Goal: Task Accomplishment & Management: Use online tool/utility

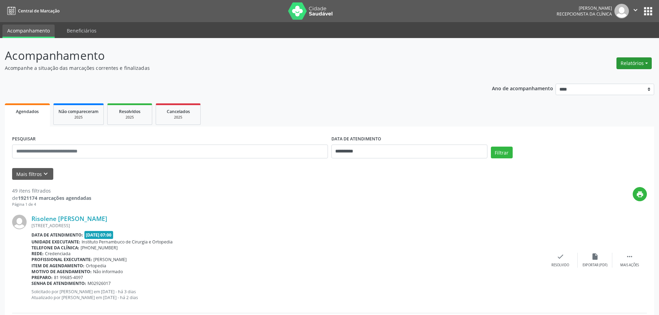
click at [634, 65] on button "Relatórios" at bounding box center [634, 63] width 35 height 12
click at [614, 77] on link "Agendamentos" at bounding box center [615, 78] width 74 height 10
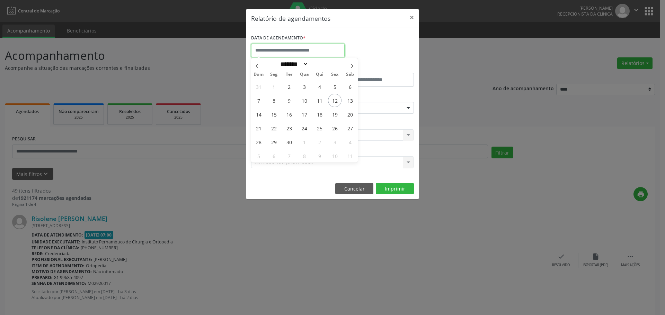
click at [323, 53] on input "text" at bounding box center [297, 51] width 93 height 14
click at [331, 91] on span "5" at bounding box center [334, 86] width 13 height 13
type input "**********"
click at [331, 91] on span "5" at bounding box center [334, 86] width 13 height 13
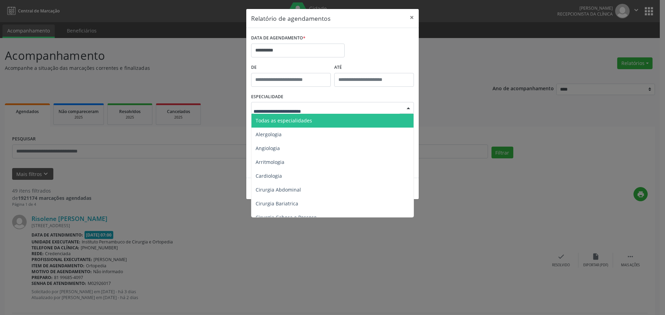
click at [330, 111] on div at bounding box center [332, 108] width 163 height 12
click at [328, 117] on span "Todas as especialidades" at bounding box center [332, 121] width 163 height 14
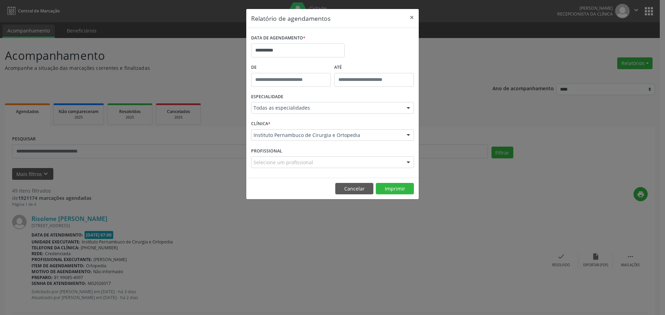
click at [378, 181] on footer "Cancelar Imprimir" at bounding box center [332, 189] width 172 height 22
click at [390, 187] on button "Imprimir" at bounding box center [395, 189] width 38 height 12
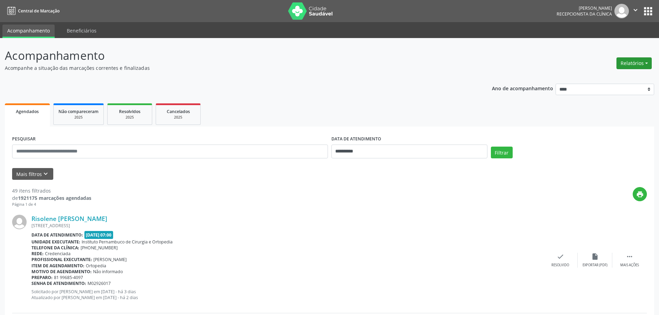
click at [627, 68] on button "Relatórios" at bounding box center [634, 63] width 35 height 12
click at [618, 76] on link "Agendamentos" at bounding box center [615, 78] width 74 height 10
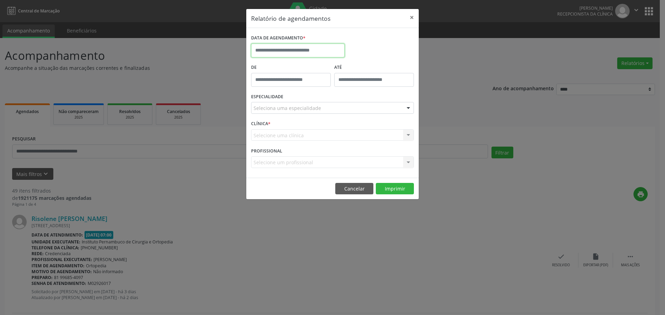
click at [315, 46] on input "text" at bounding box center [297, 51] width 93 height 14
click at [335, 105] on span "12" at bounding box center [334, 100] width 13 height 13
type input "**********"
click at [334, 108] on div "Seleciona uma especialidade" at bounding box center [332, 108] width 163 height 12
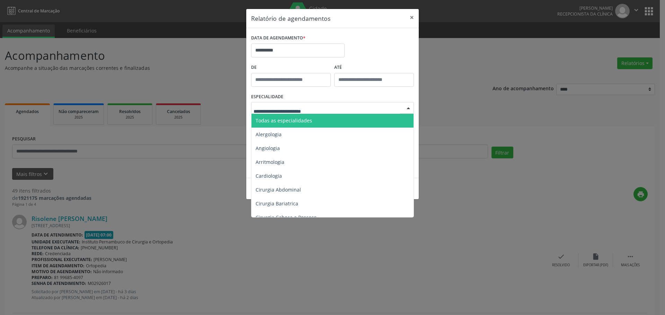
click at [331, 118] on span "Todas as especialidades" at bounding box center [332, 121] width 163 height 14
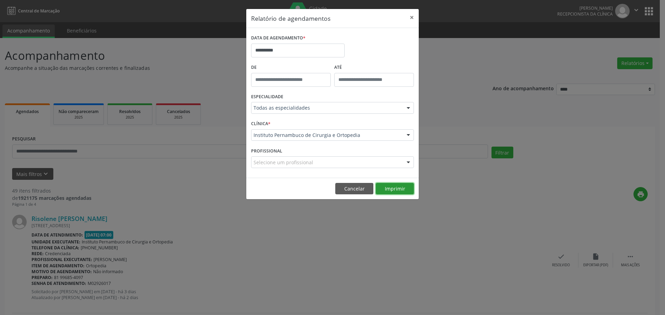
click at [387, 193] on button "Imprimir" at bounding box center [395, 189] width 38 height 12
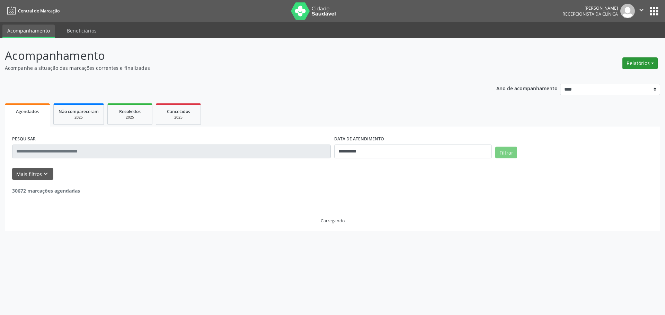
click at [646, 63] on button "Relatórios" at bounding box center [639, 63] width 35 height 12
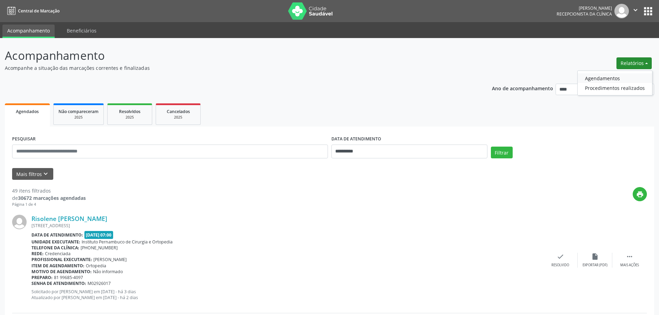
click at [628, 74] on link "Agendamentos" at bounding box center [615, 78] width 74 height 10
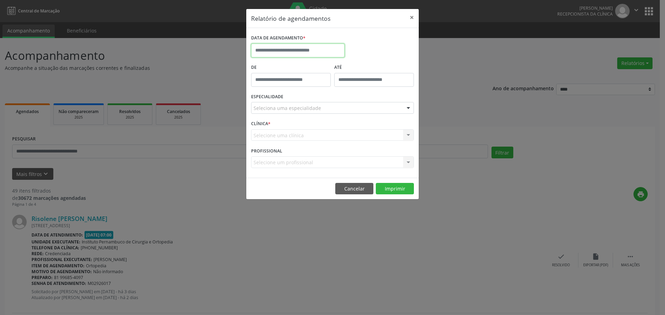
click at [302, 47] on input "text" at bounding box center [297, 51] width 93 height 14
click at [335, 101] on span "12" at bounding box center [334, 100] width 13 height 13
type input "**********"
click at [323, 111] on div "Seleciona uma especialidade" at bounding box center [332, 108] width 163 height 12
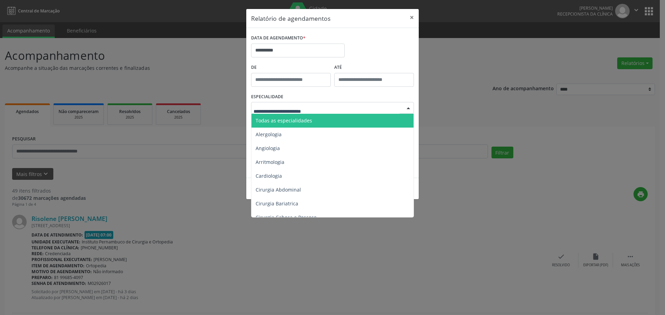
click at [320, 116] on span "Todas as especialidades" at bounding box center [332, 121] width 163 height 14
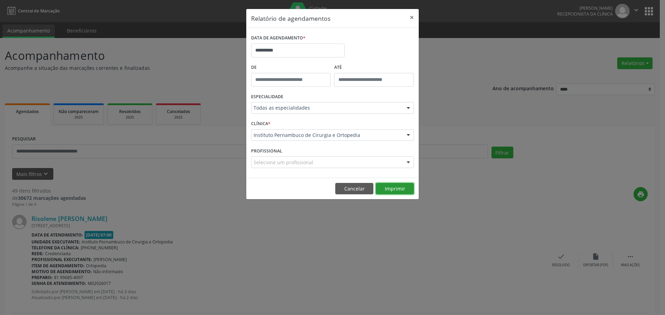
click at [399, 192] on button "Imprimir" at bounding box center [395, 189] width 38 height 12
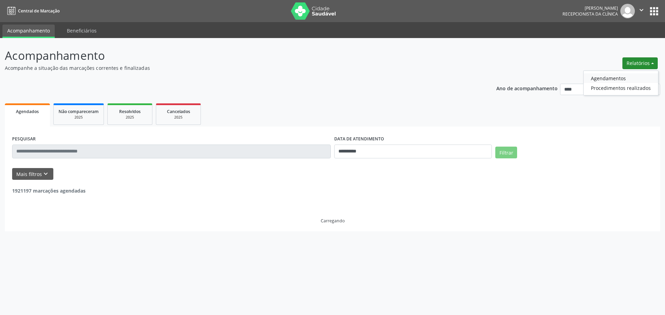
click at [601, 79] on link "Agendamentos" at bounding box center [620, 78] width 74 height 10
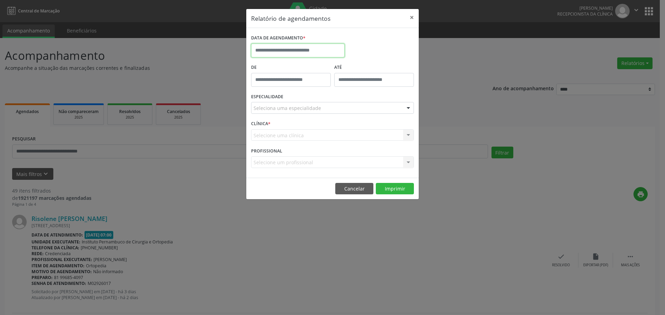
click at [304, 48] on input "text" at bounding box center [297, 51] width 93 height 14
click at [334, 101] on span "12" at bounding box center [334, 100] width 13 height 13
type input "**********"
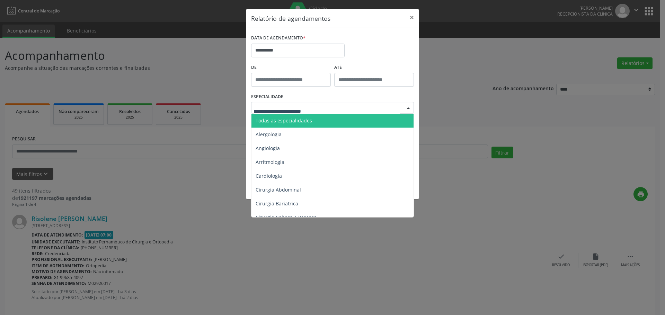
click at [324, 109] on div at bounding box center [332, 108] width 163 height 12
click at [316, 120] on span "Todas as especialidades" at bounding box center [332, 121] width 163 height 14
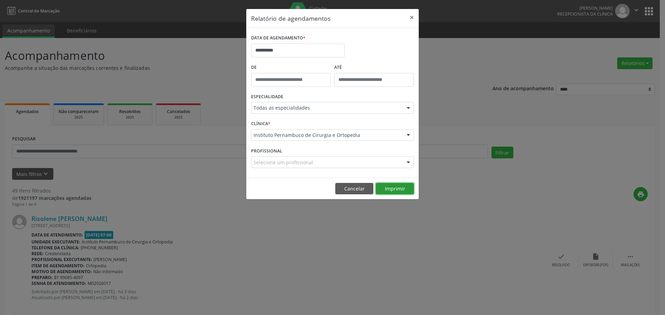
click at [390, 192] on button "Imprimir" at bounding box center [395, 189] width 38 height 12
